Goal: Communication & Community: Participate in discussion

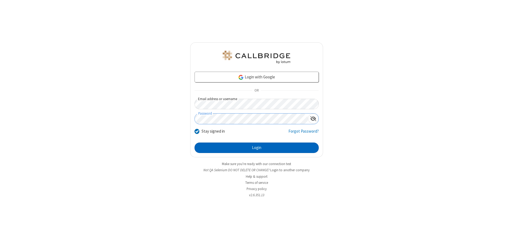
click at [257, 148] on button "Login" at bounding box center [257, 148] width 124 height 11
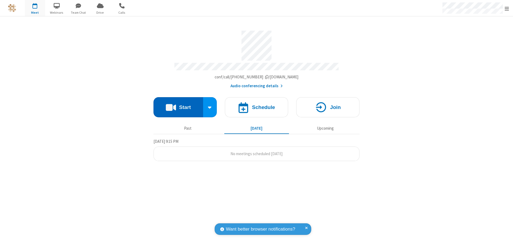
click at [178, 105] on button "Start" at bounding box center [179, 107] width 50 height 20
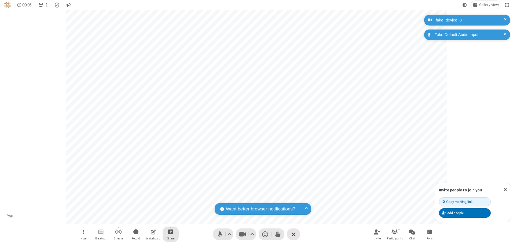
click at [171, 232] on span "Start sharing" at bounding box center [170, 232] width 5 height 7
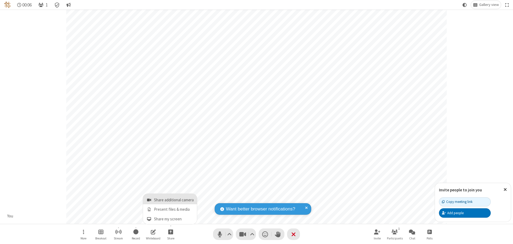
click at [171, 199] on span "Share additional camera" at bounding box center [174, 200] width 40 height 5
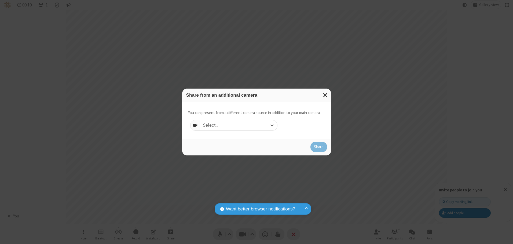
click at [239, 125] on div "Select..." at bounding box center [238, 125] width 77 height 10
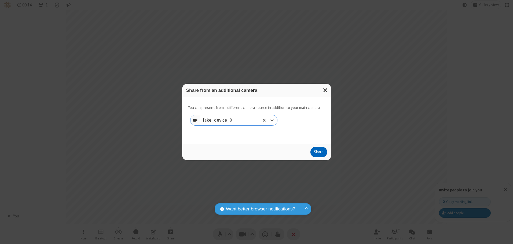
click at [319, 153] on button "Share" at bounding box center [319, 152] width 17 height 11
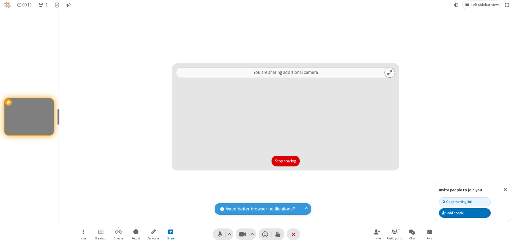
click at [286, 161] on button "Stop sharing" at bounding box center [286, 161] width 28 height 11
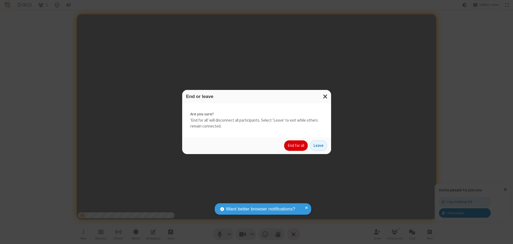
click at [296, 146] on button "End for all" at bounding box center [296, 145] width 24 height 11
